Goal: Obtain resource: Obtain resource

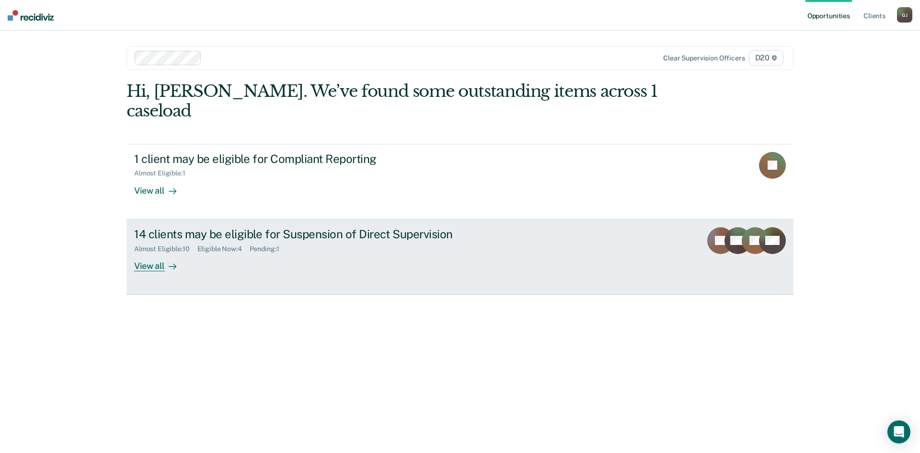
click at [464, 241] on div "Almost Eligible : 10 Eligible Now : 4 Pending : 1" at bounding box center [302, 247] width 336 height 12
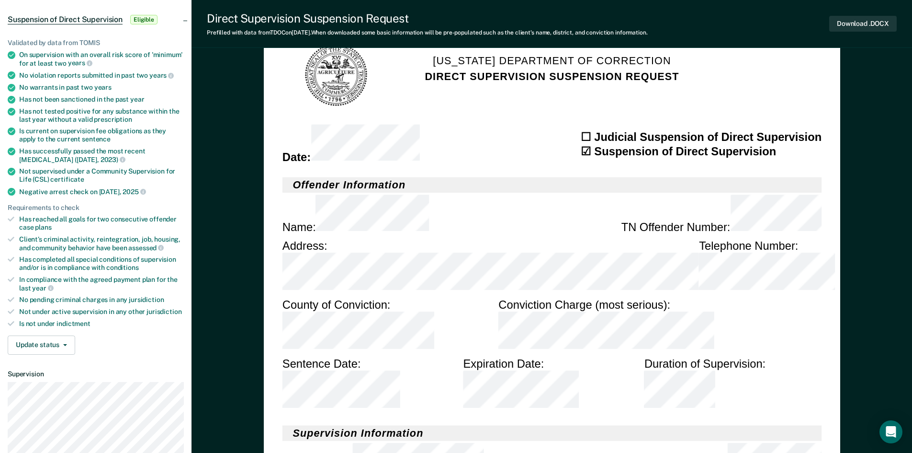
scroll to position [144, 0]
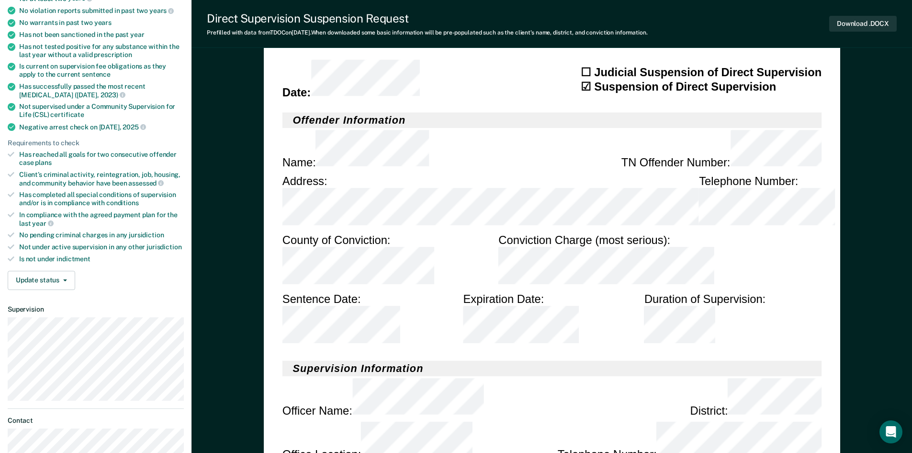
scroll to position [0, 0]
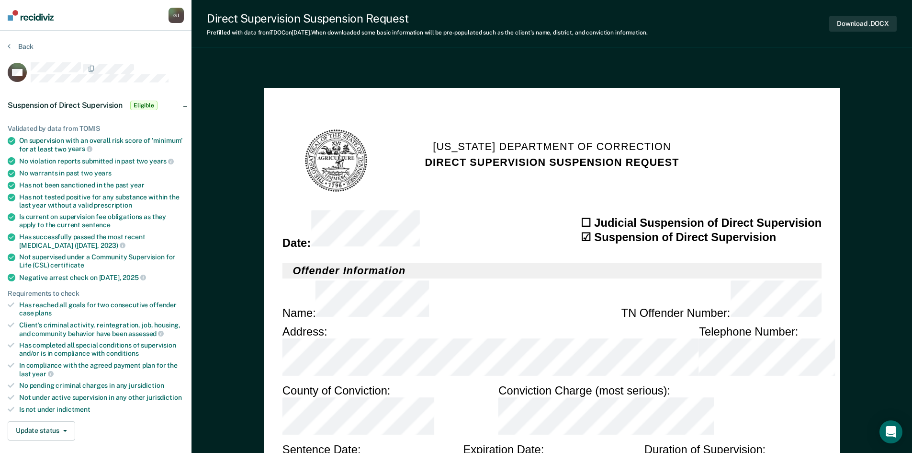
click at [861, 23] on button "Download .DOCX" at bounding box center [863, 24] width 68 height 16
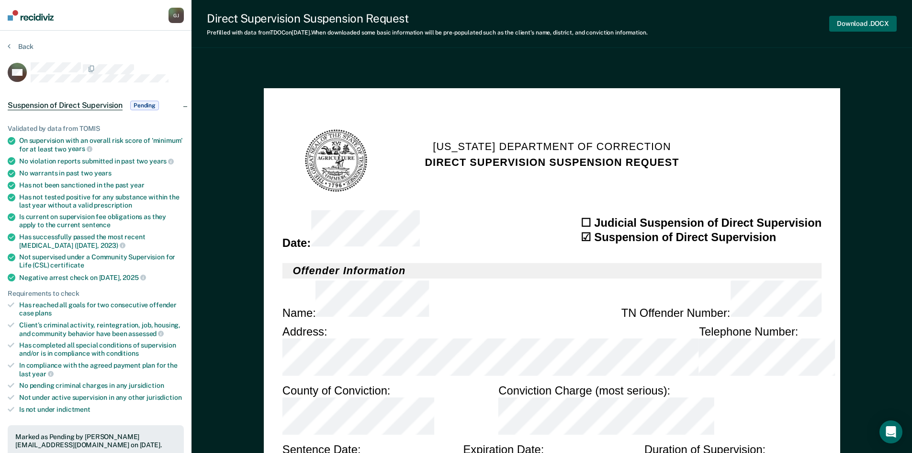
click at [855, 20] on button "Download .DOCX" at bounding box center [863, 24] width 68 height 16
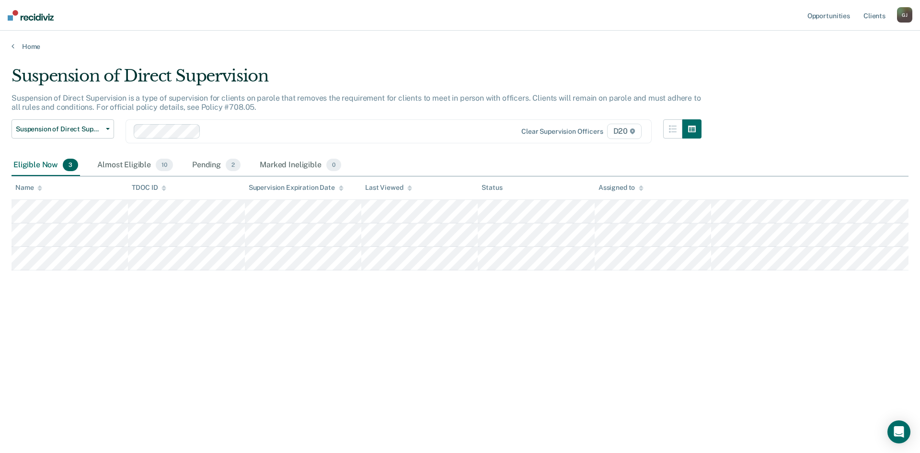
click at [700, 330] on div "Suspension of Direct Supervision Suspension of Direct Supervision is a type of …" at bounding box center [459, 223] width 897 height 315
click at [203, 165] on div "Pending 2" at bounding box center [216, 165] width 52 height 21
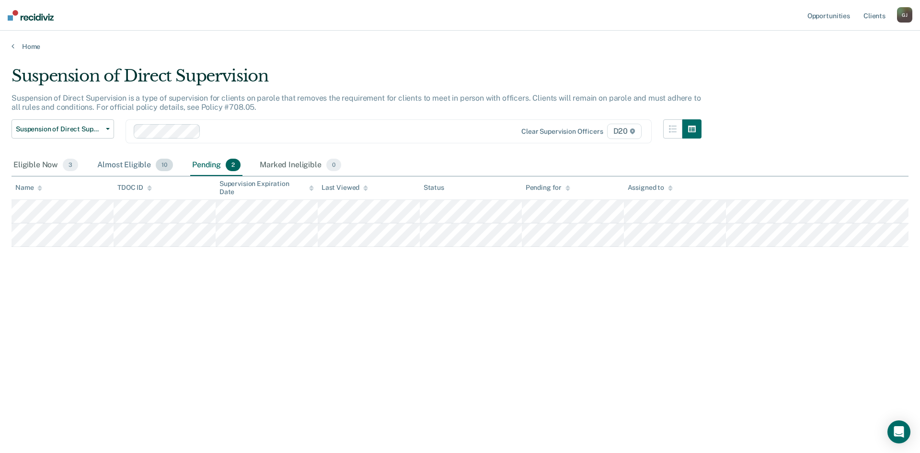
click at [120, 162] on div "Almost Eligible 10" at bounding box center [134, 165] width 79 height 21
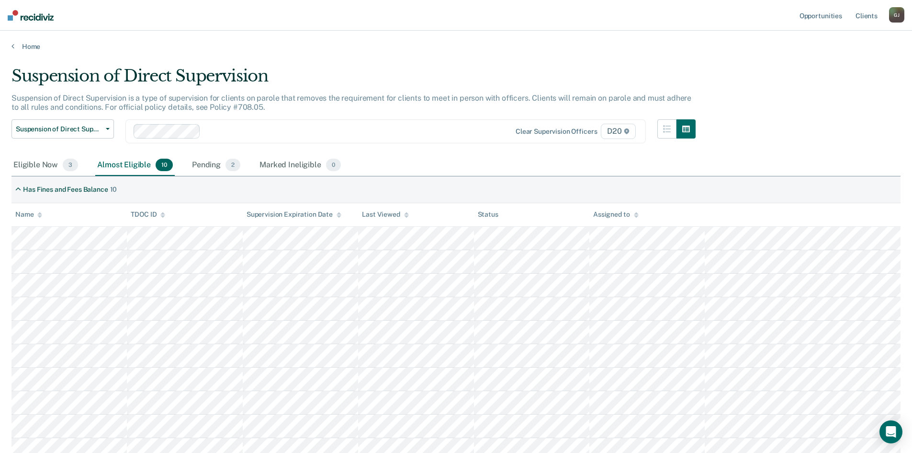
scroll to position [78, 0]
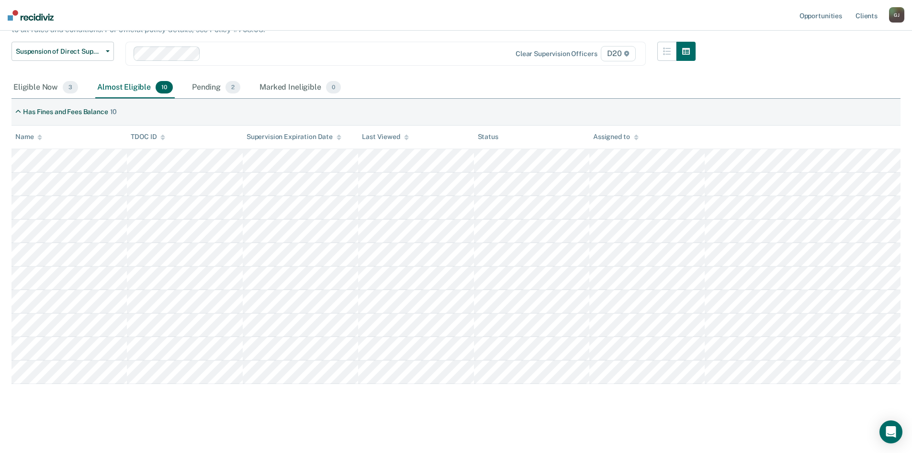
click at [812, 66] on div "Suspension of Direct Supervision Suspension of Direct Supervision is a type of …" at bounding box center [455, 185] width 889 height 392
click at [819, 49] on div "Suspension of Direct Supervision Suspension of Direct Supervision is a type of …" at bounding box center [455, 185] width 889 height 392
click at [432, 54] on div at bounding box center [344, 53] width 281 height 11
click at [759, 86] on div "Eligible Now 3 Almost Eligible 10 Pending 2 Marked Ineligible 0" at bounding box center [455, 89] width 889 height 22
